Goal: Feedback & Contribution: Contribute content

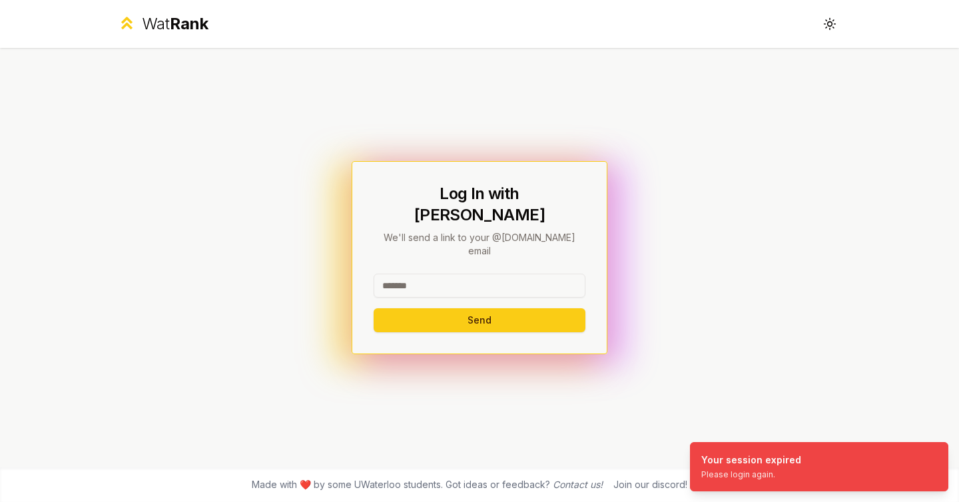
click at [517, 274] on input at bounding box center [480, 286] width 212 height 24
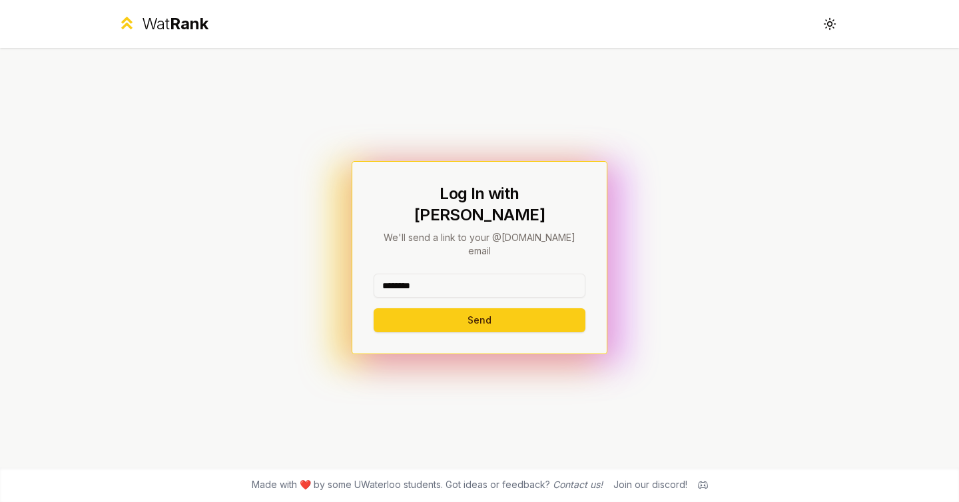
type input "********"
click at [374, 308] on button "Send" at bounding box center [480, 320] width 212 height 24
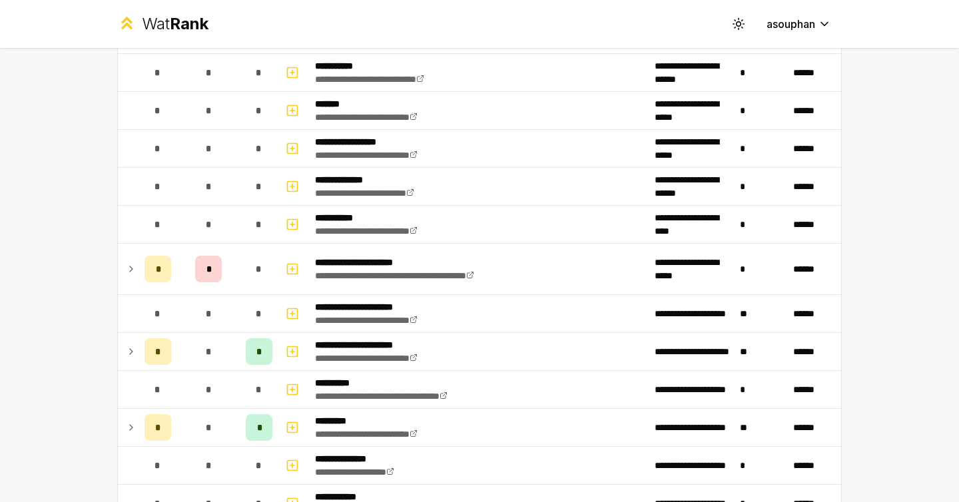
scroll to position [1332, 0]
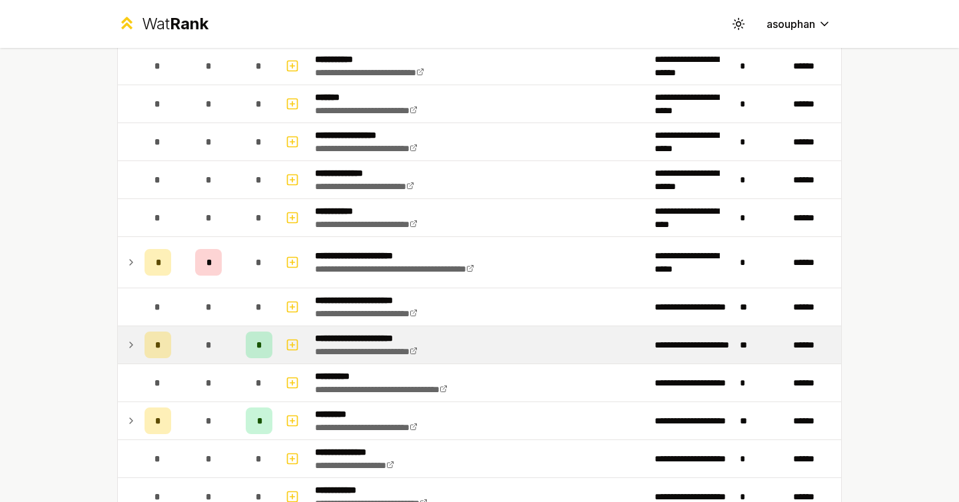
click at [133, 356] on td at bounding box center [128, 344] width 21 height 37
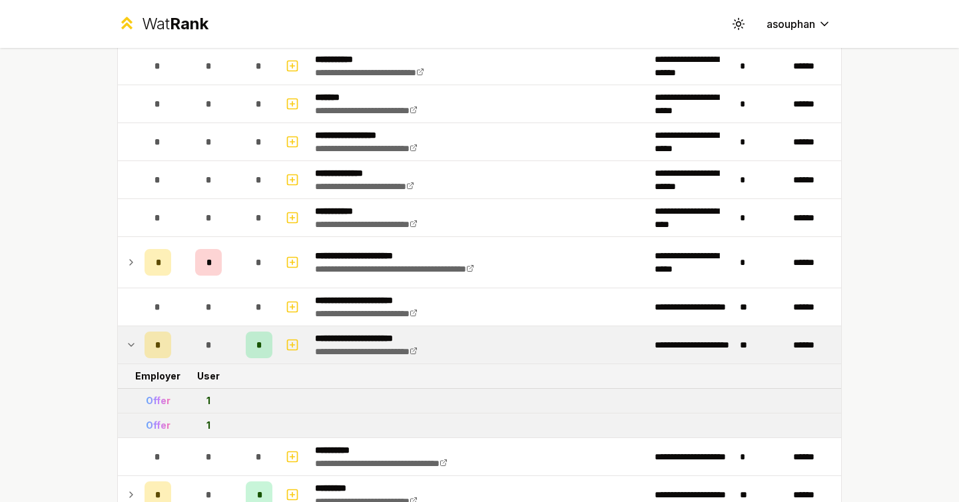
click at [133, 355] on td at bounding box center [128, 344] width 21 height 37
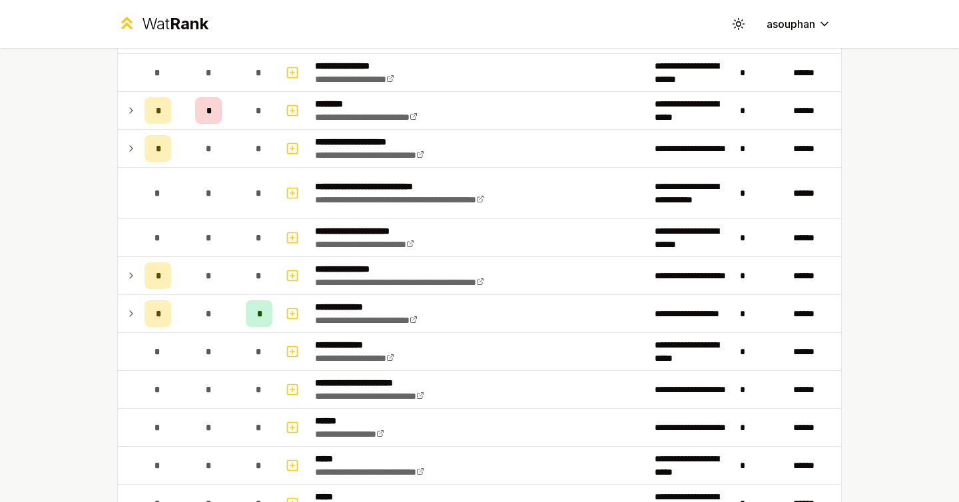
scroll to position [1178, 0]
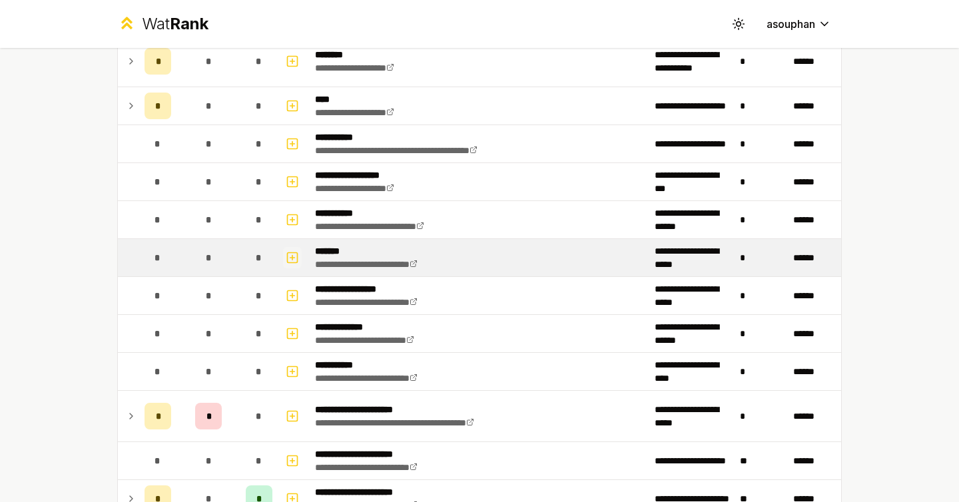
click at [296, 252] on icon "button" at bounding box center [292, 258] width 13 height 16
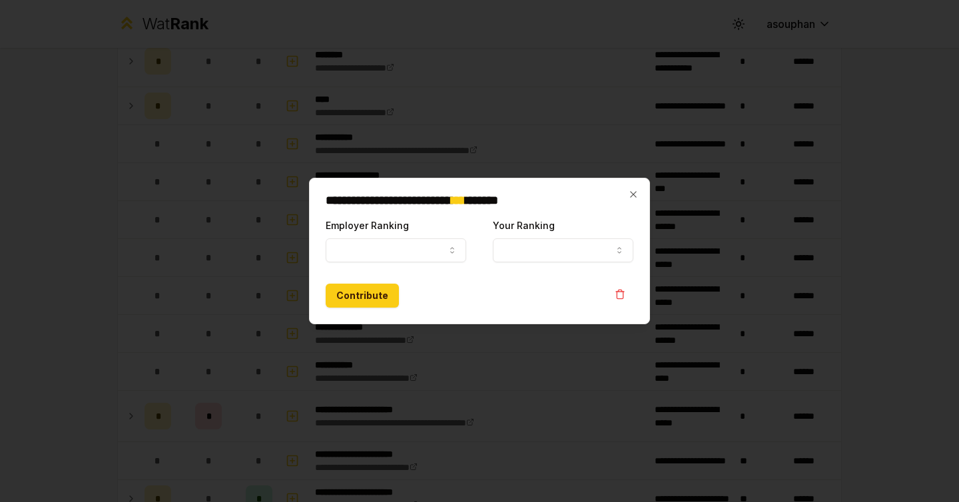
select select
click at [428, 243] on button "Employer Ranking" at bounding box center [396, 250] width 141 height 24
click at [350, 257] on button "Employer Ranking" at bounding box center [396, 250] width 141 height 24
select select "*****"
click at [521, 247] on button "Your Ranking" at bounding box center [563, 250] width 141 height 24
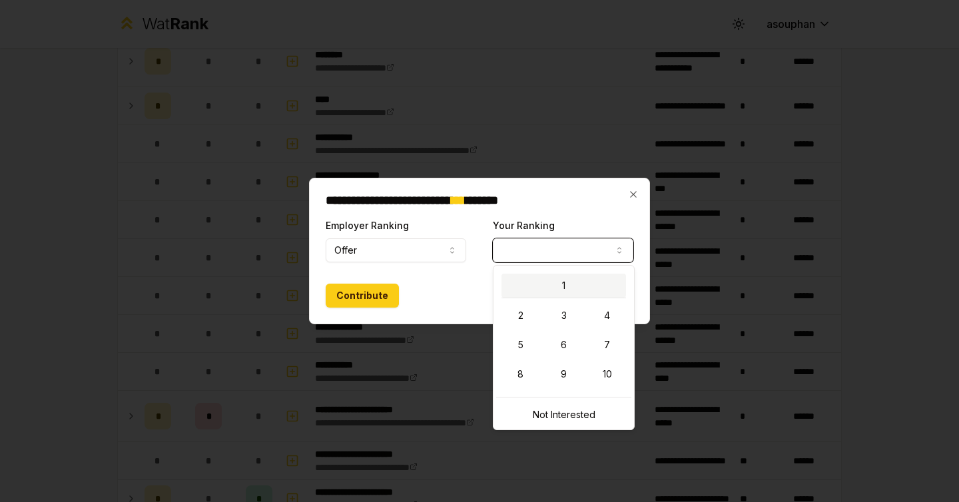
select select "*"
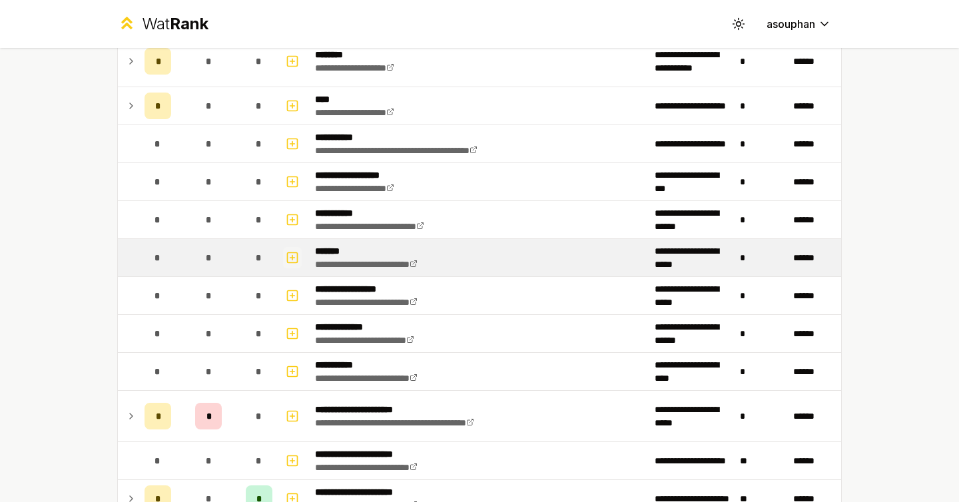
click at [291, 256] on icon "button" at bounding box center [292, 258] width 13 height 16
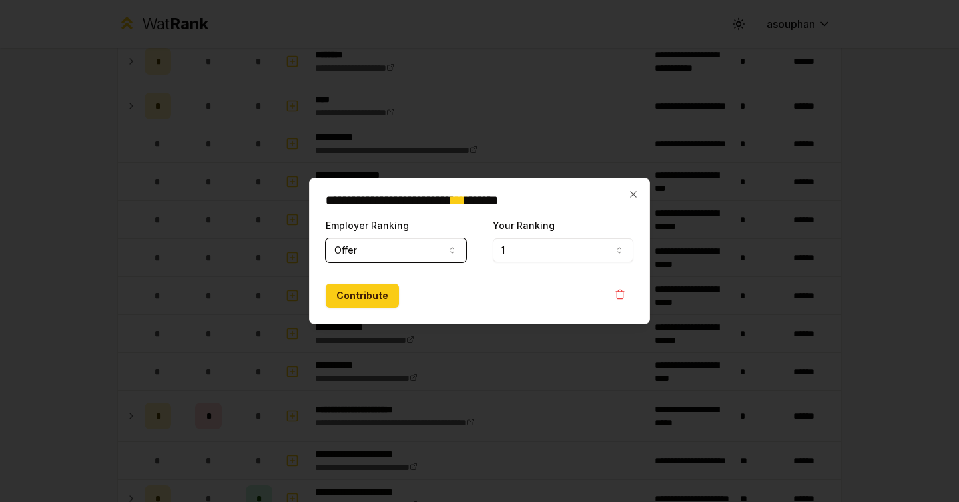
click at [402, 248] on button "Offer" at bounding box center [396, 250] width 141 height 24
click at [548, 256] on button "1" at bounding box center [563, 250] width 141 height 24
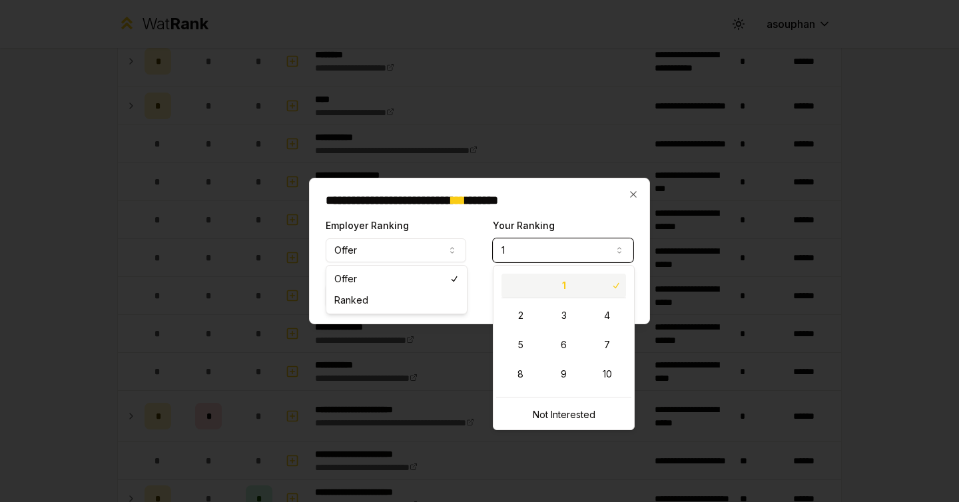
select select
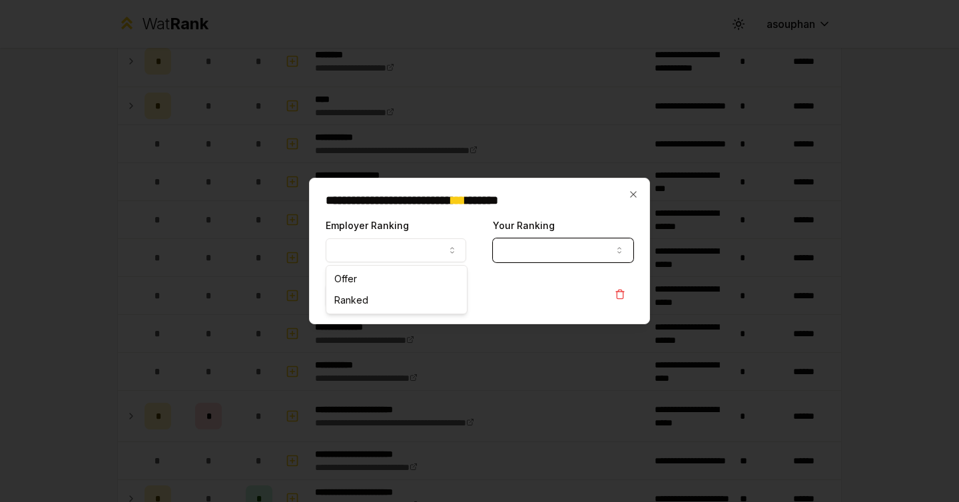
select select "*****"
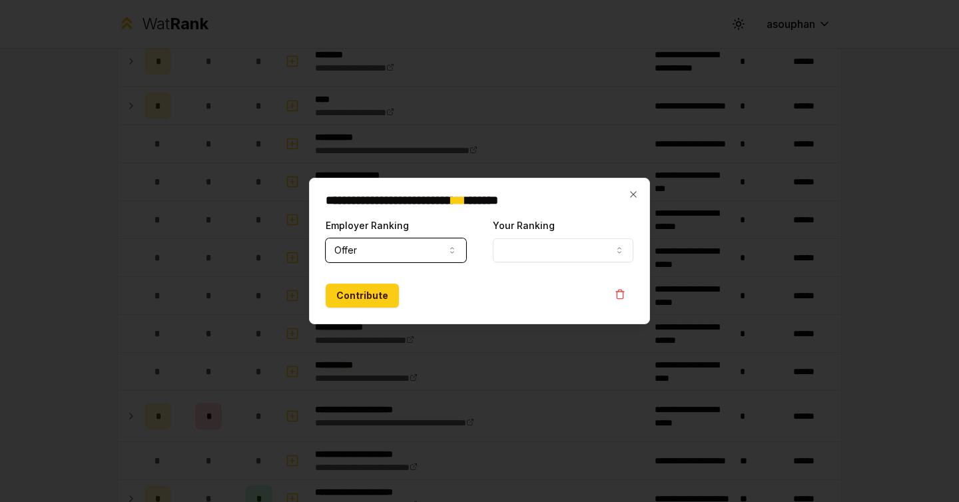
click at [536, 248] on button "Your Ranking" at bounding box center [563, 250] width 141 height 24
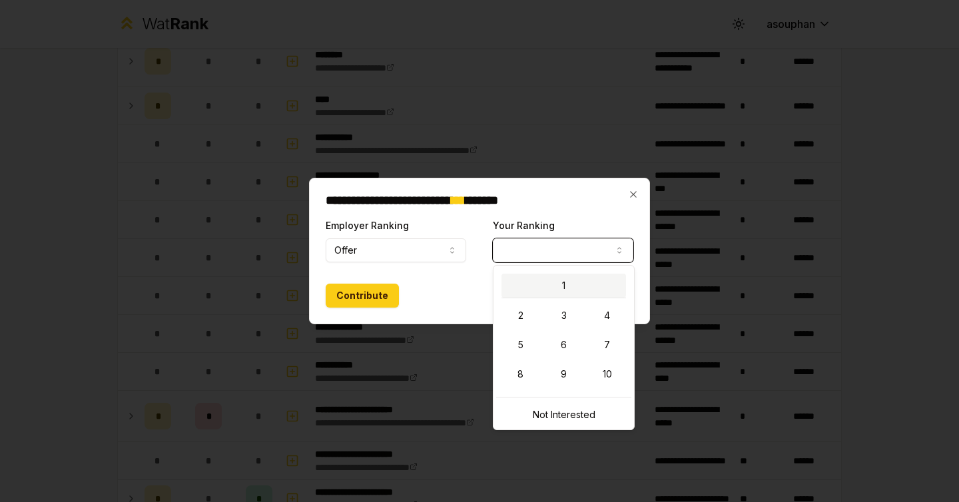
select select "*"
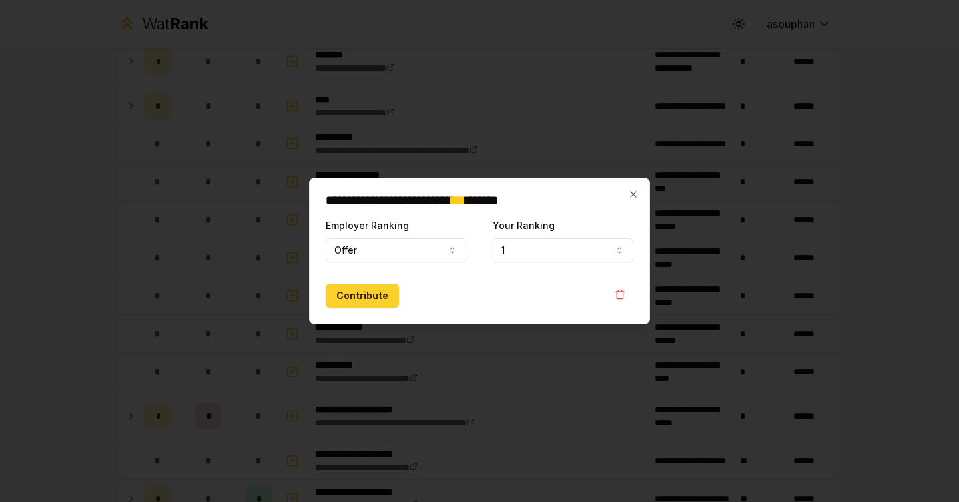
click at [384, 288] on button "Contribute" at bounding box center [362, 296] width 73 height 24
click at [365, 289] on button "Contribute" at bounding box center [362, 296] width 73 height 24
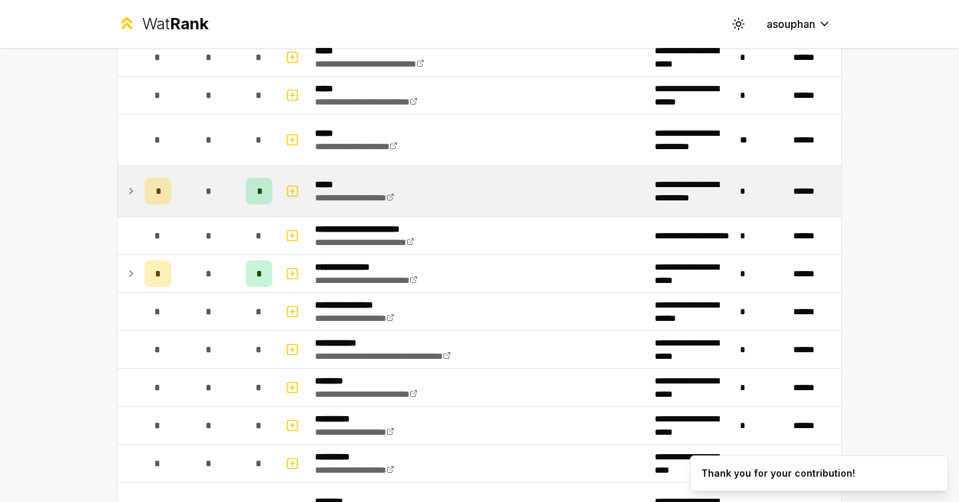
scroll to position [717, 0]
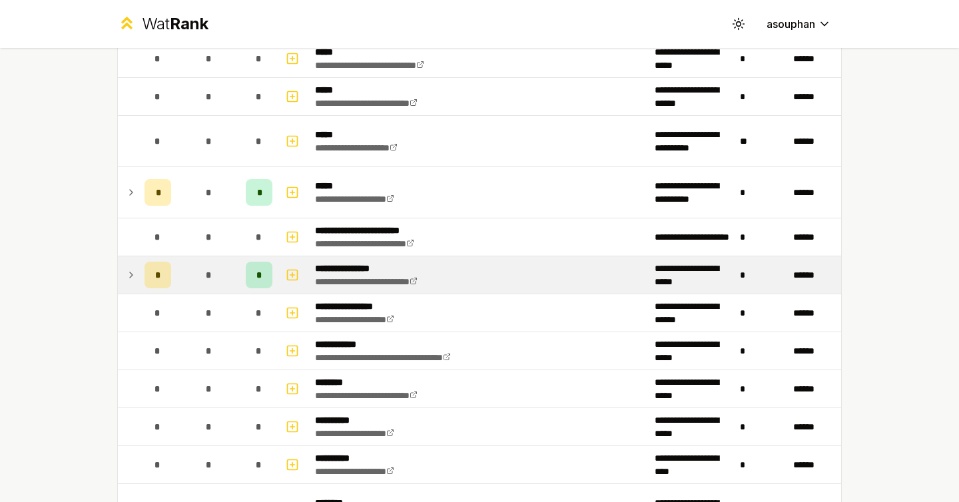
click at [462, 268] on td "**********" at bounding box center [480, 274] width 340 height 37
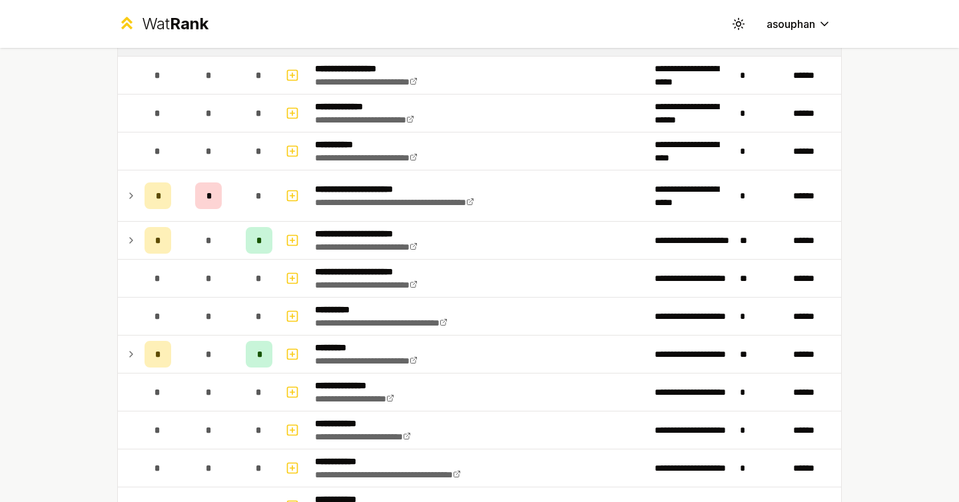
scroll to position [1486, 0]
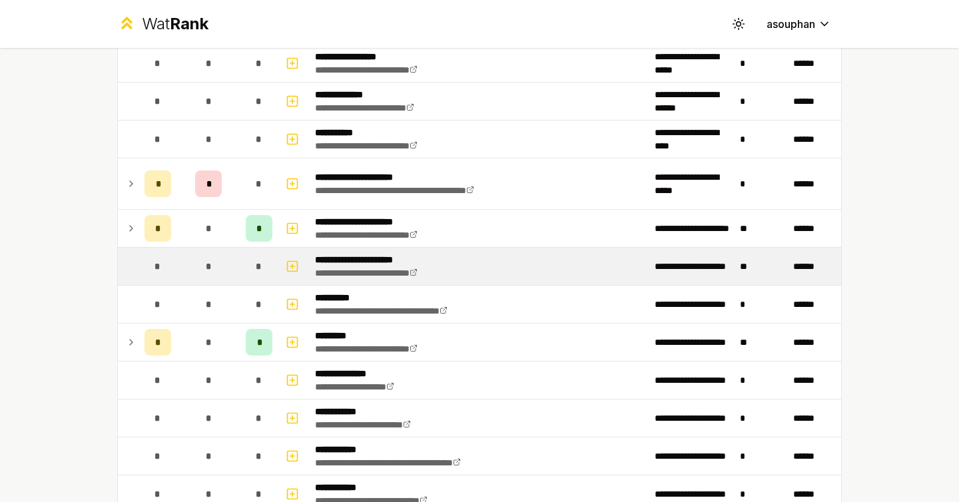
click at [516, 251] on td "**********" at bounding box center [480, 266] width 340 height 37
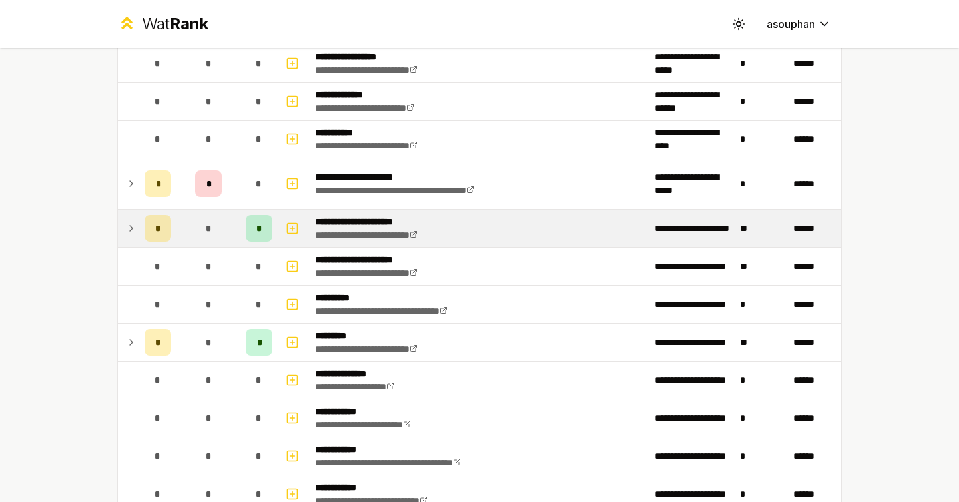
click at [521, 234] on td "**********" at bounding box center [480, 228] width 340 height 37
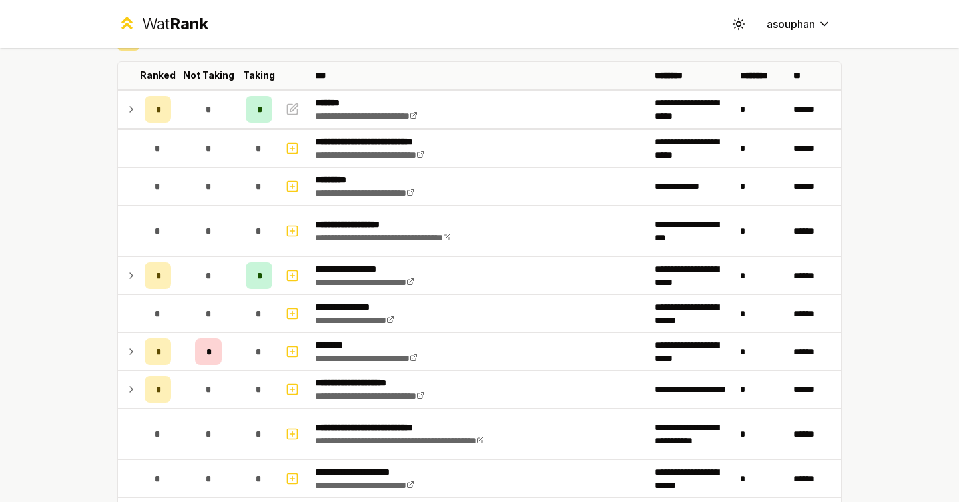
scroll to position [0, 0]
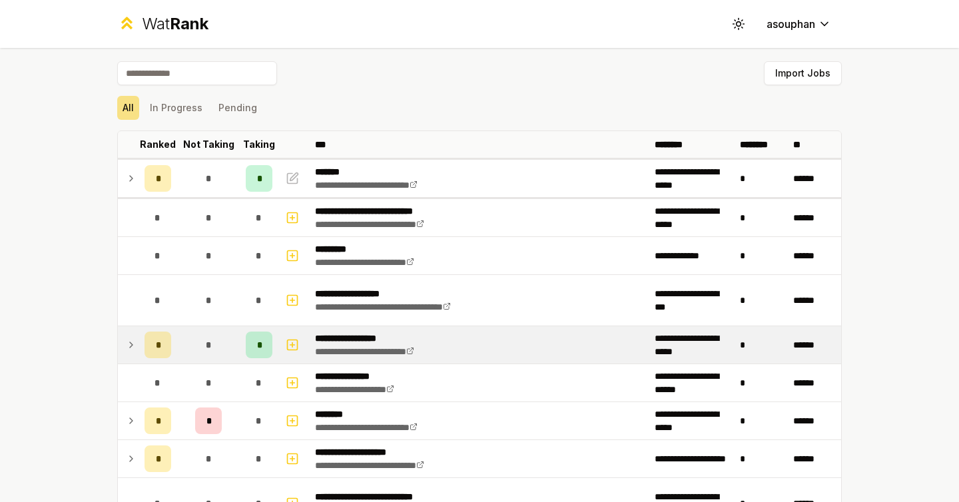
click at [135, 346] on icon at bounding box center [131, 345] width 11 height 16
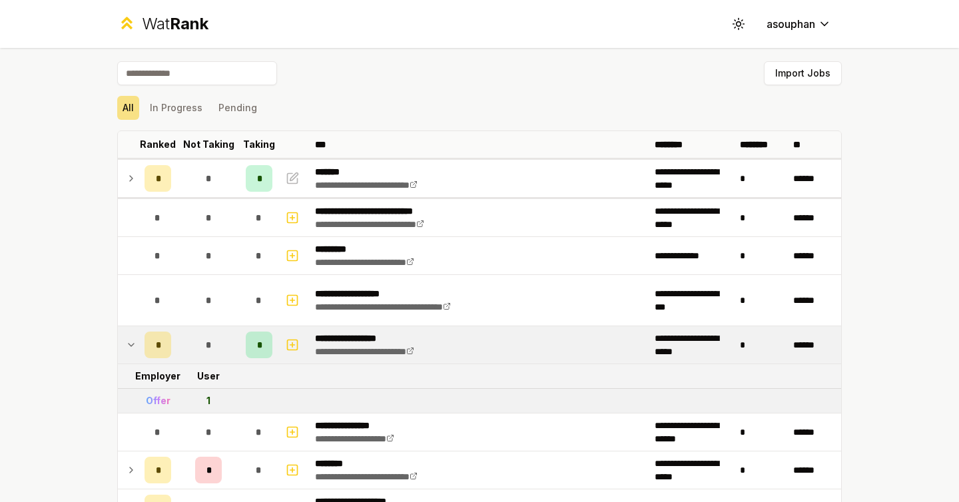
click at [135, 346] on icon at bounding box center [131, 345] width 11 height 16
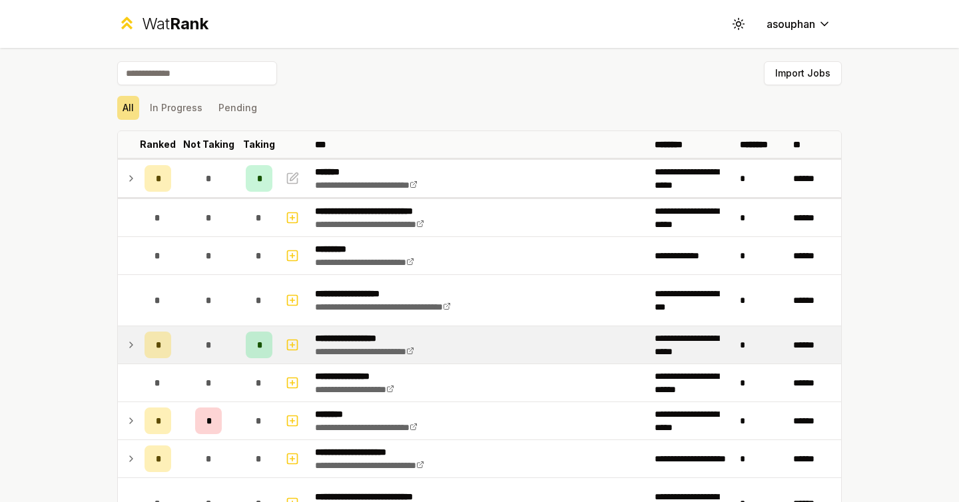
click at [135, 346] on icon at bounding box center [131, 345] width 11 height 16
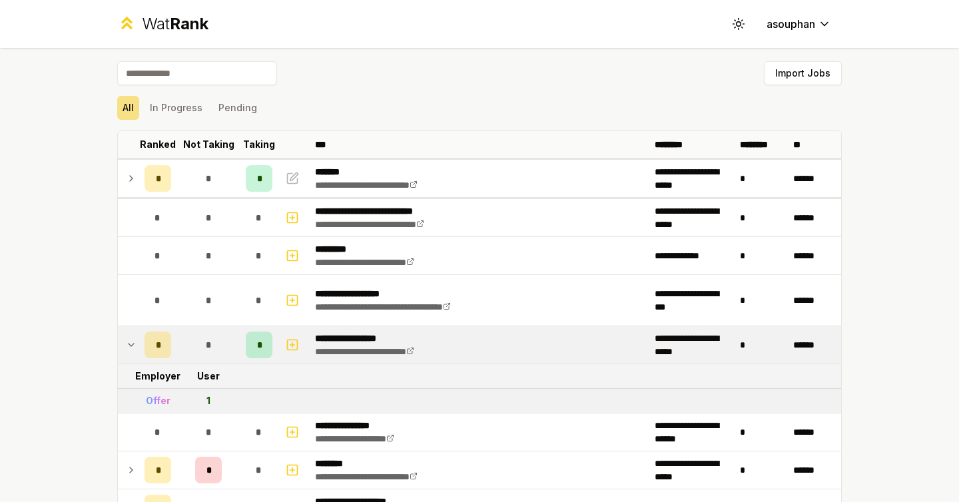
click at [135, 346] on icon at bounding box center [131, 345] width 11 height 16
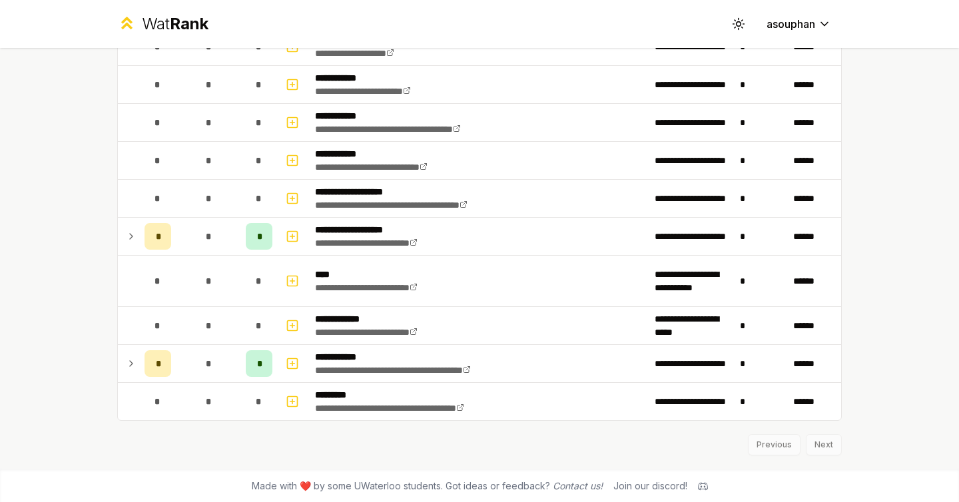
scroll to position [1895, 0]
